Goal: Communication & Community: Share content

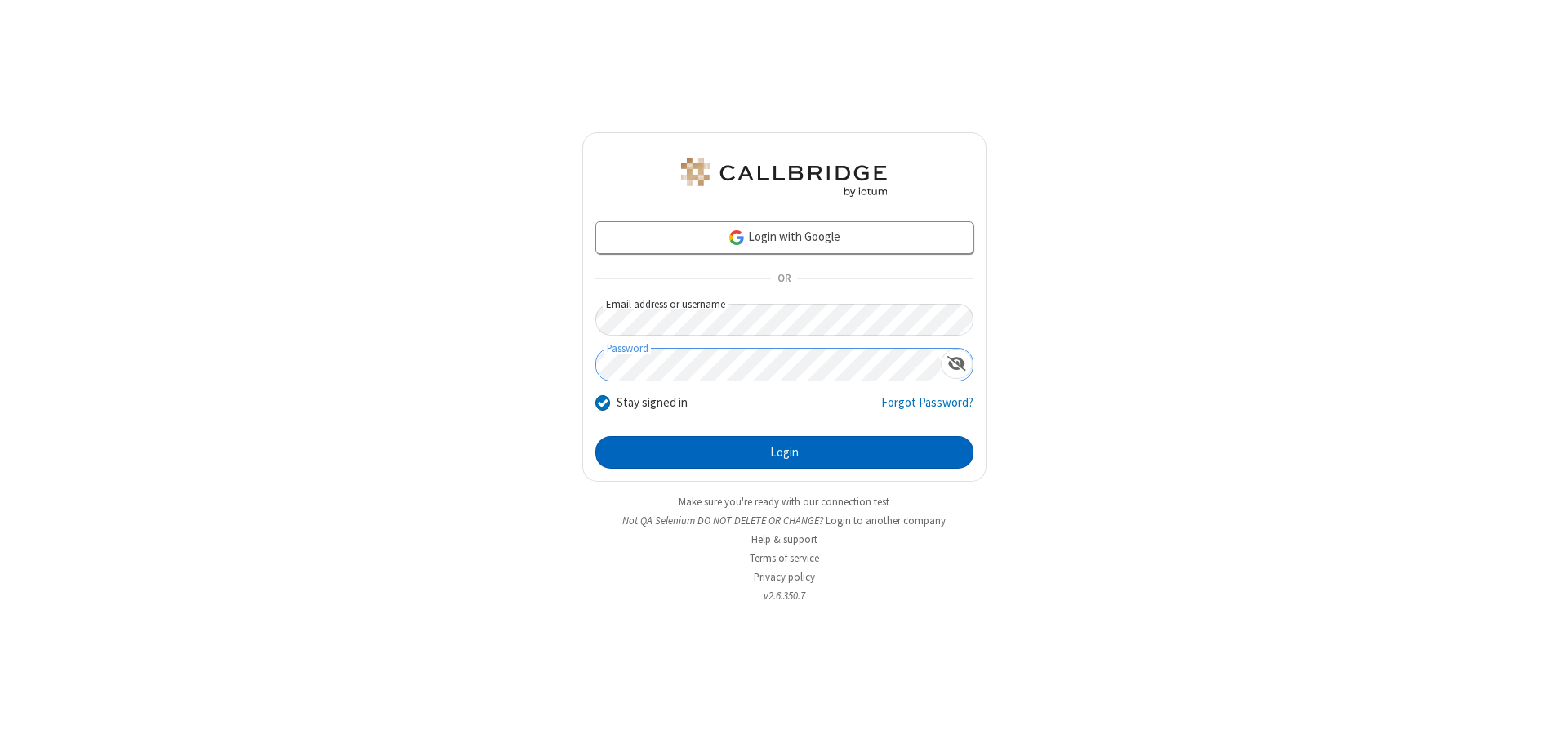
click at [784, 453] on button "Login" at bounding box center [784, 452] width 378 height 32
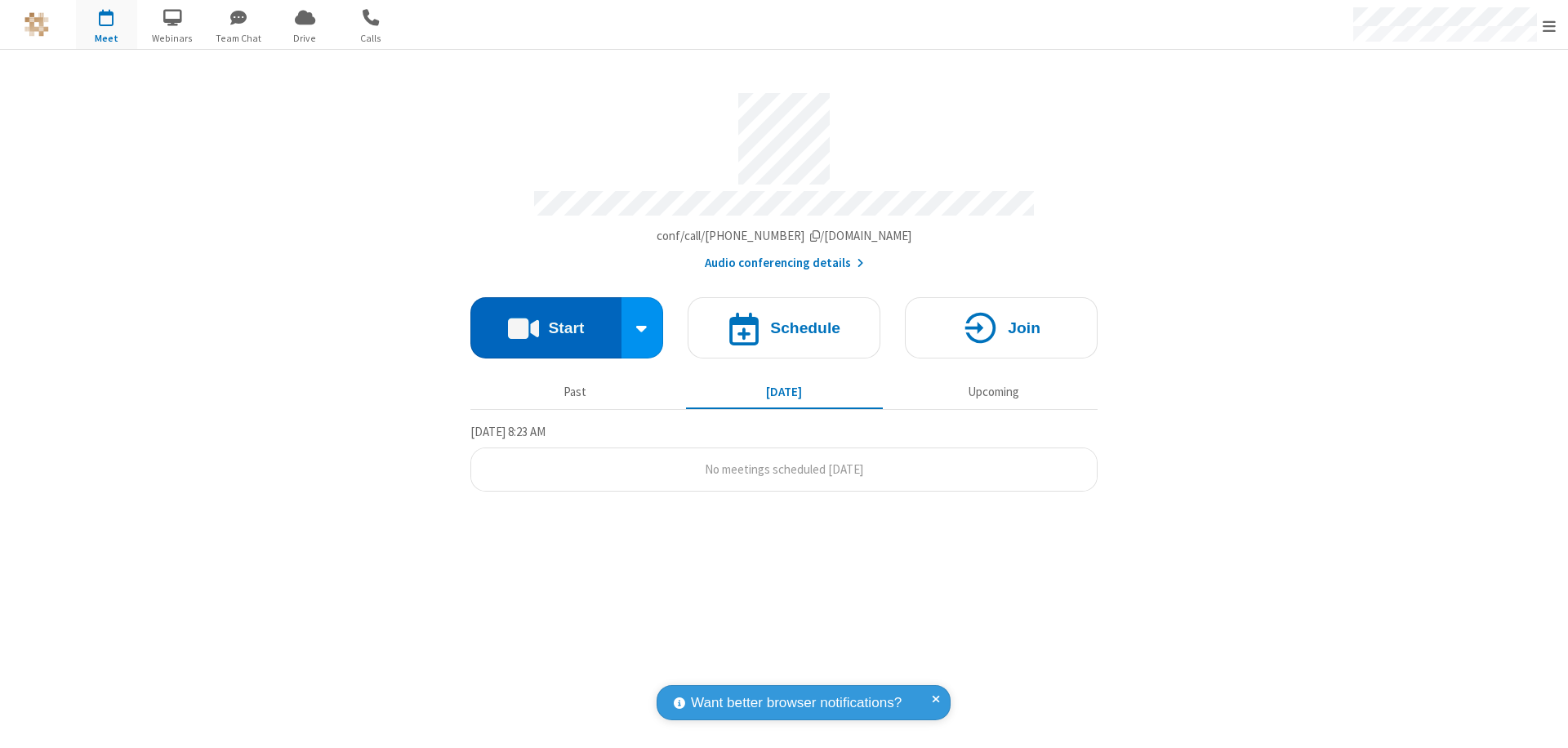
click at [545, 320] on button "Start" at bounding box center [546, 328] width 151 height 61
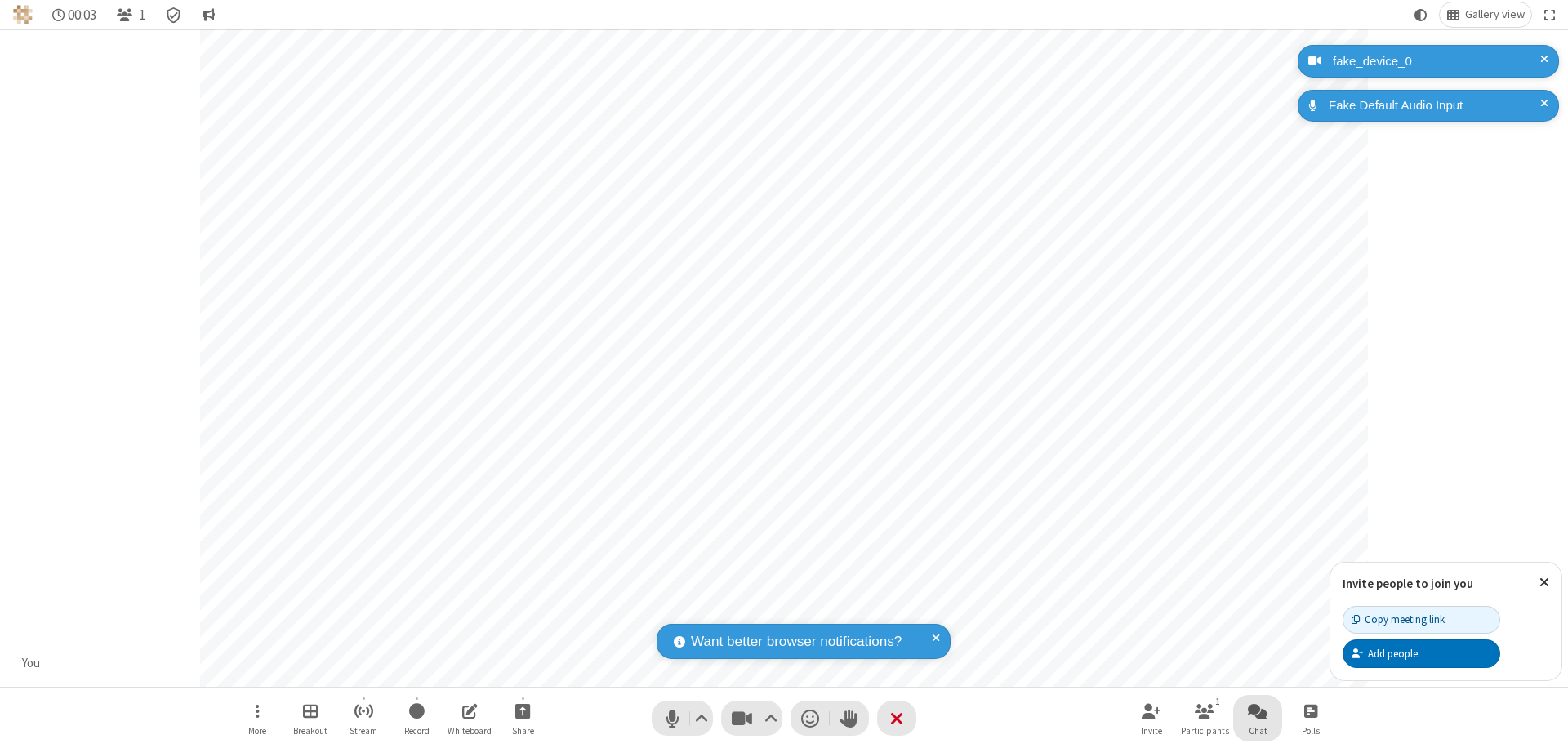
click at [1257, 711] on span "Open chat" at bounding box center [1257, 711] width 20 height 20
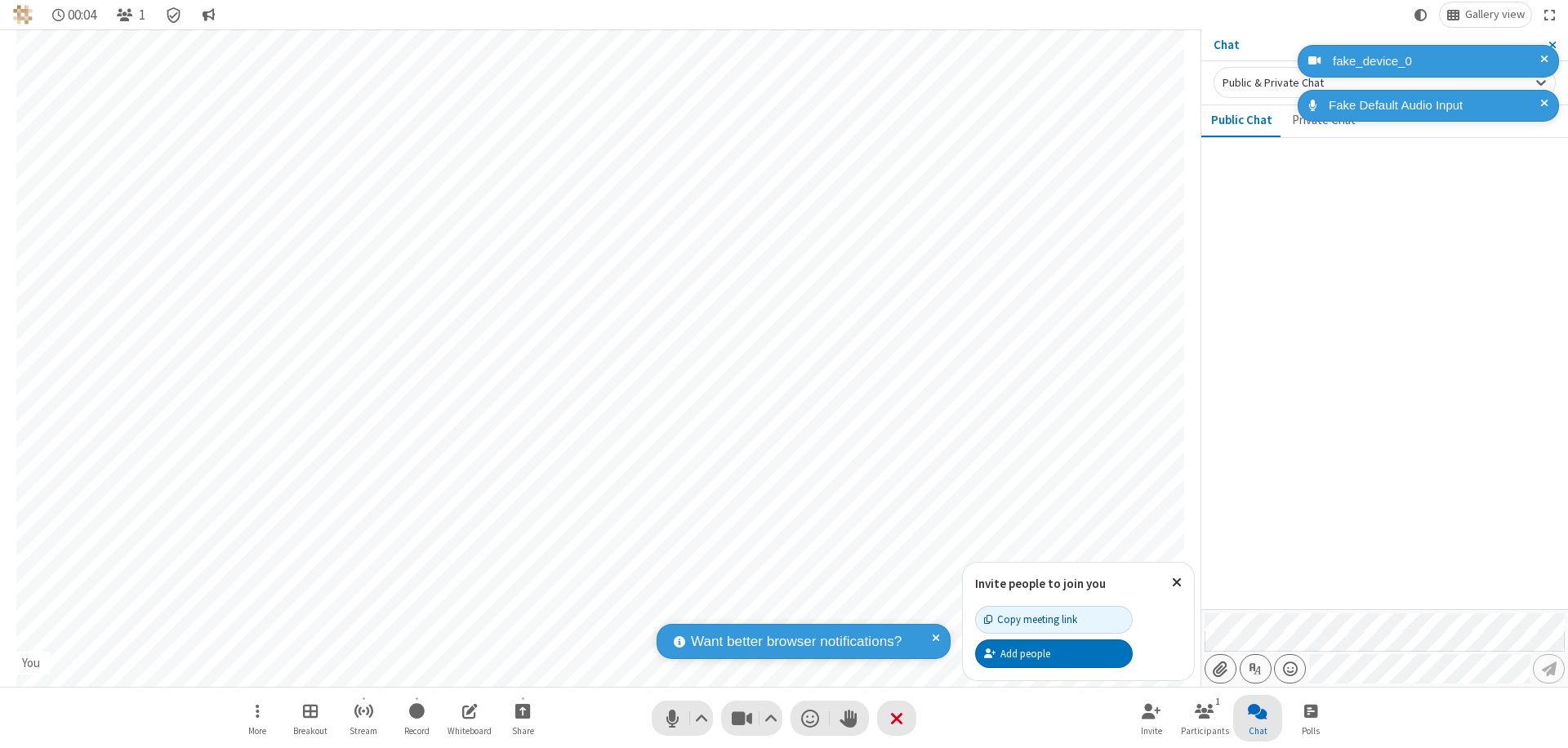
type input "C:\fakepath\doc_test.docx"
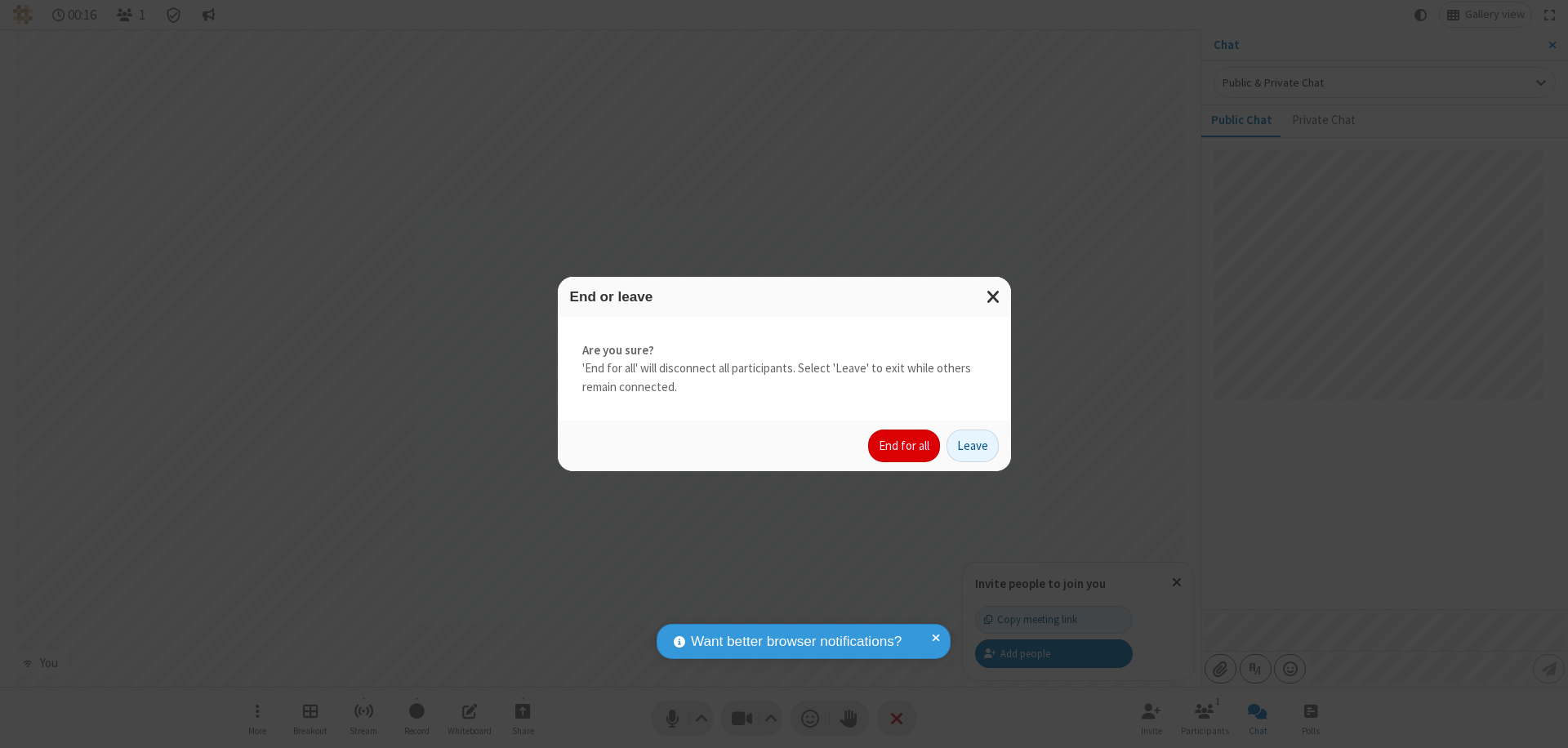
click at [904, 446] on button "End for all" at bounding box center [904, 446] width 71 height 32
